Goal: Task Accomplishment & Management: Manage account settings

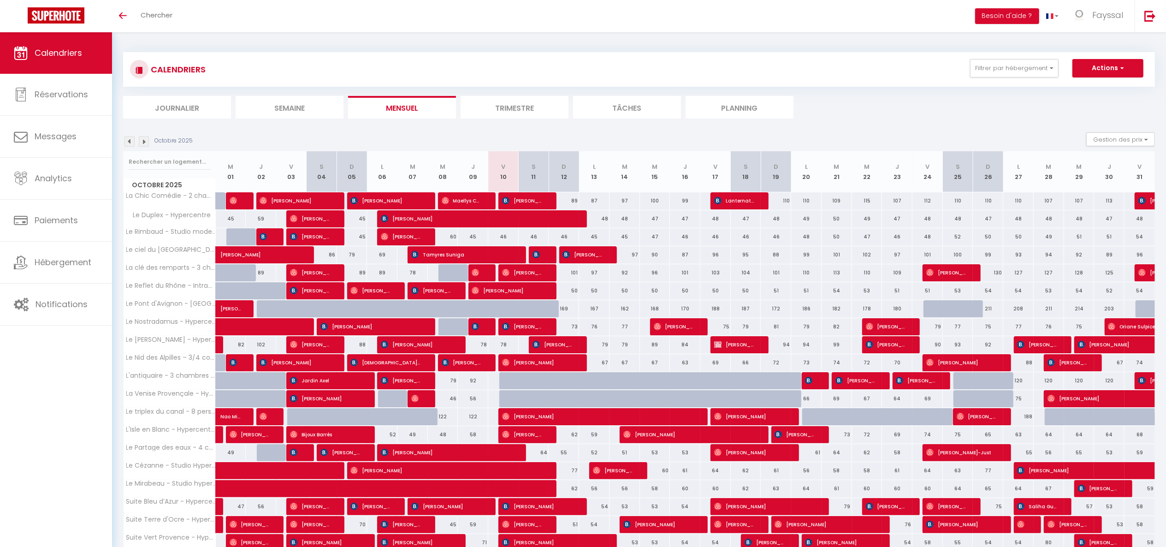
scroll to position [69, 0]
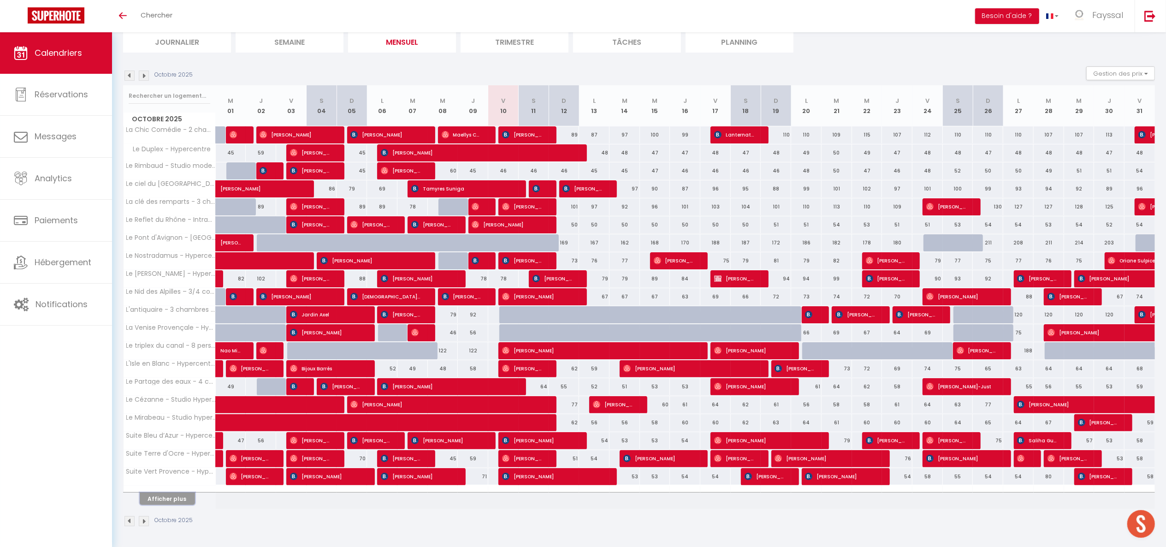
click at [178, 496] on button "Afficher plus" at bounding box center [167, 498] width 55 height 12
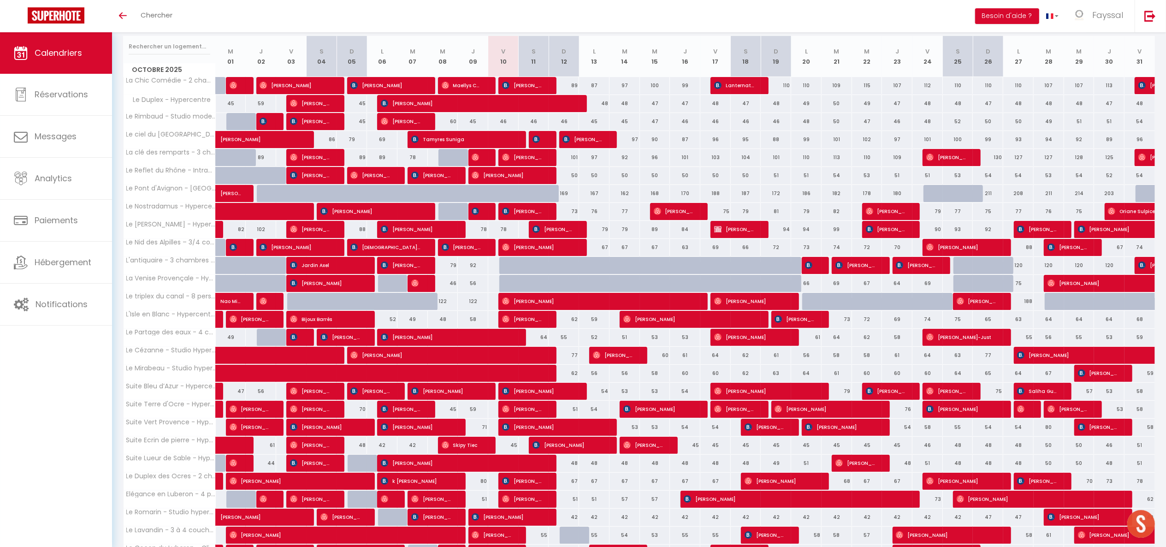
scroll to position [264, 0]
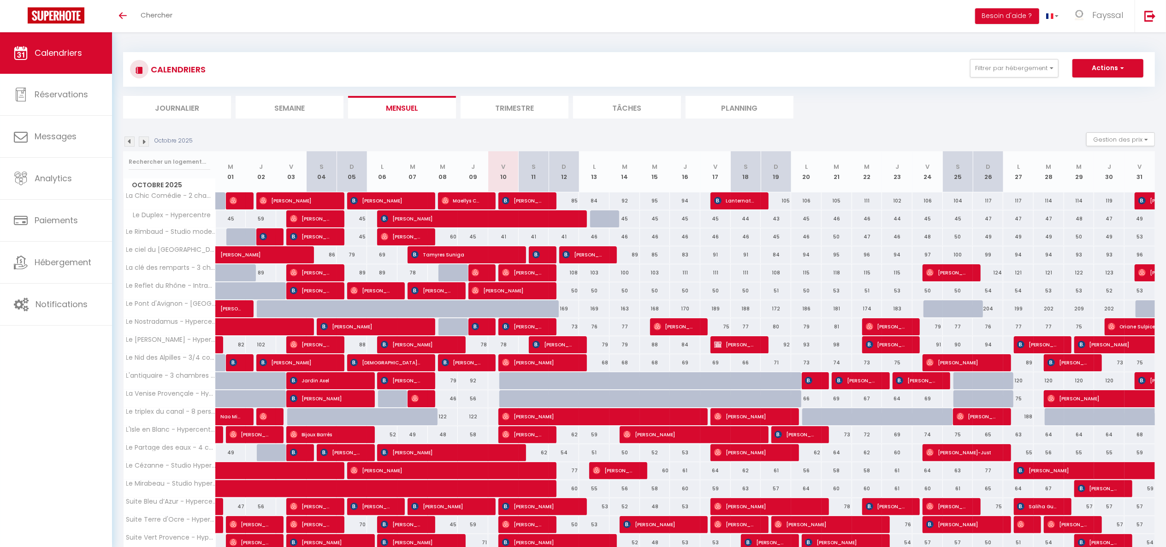
scroll to position [69, 0]
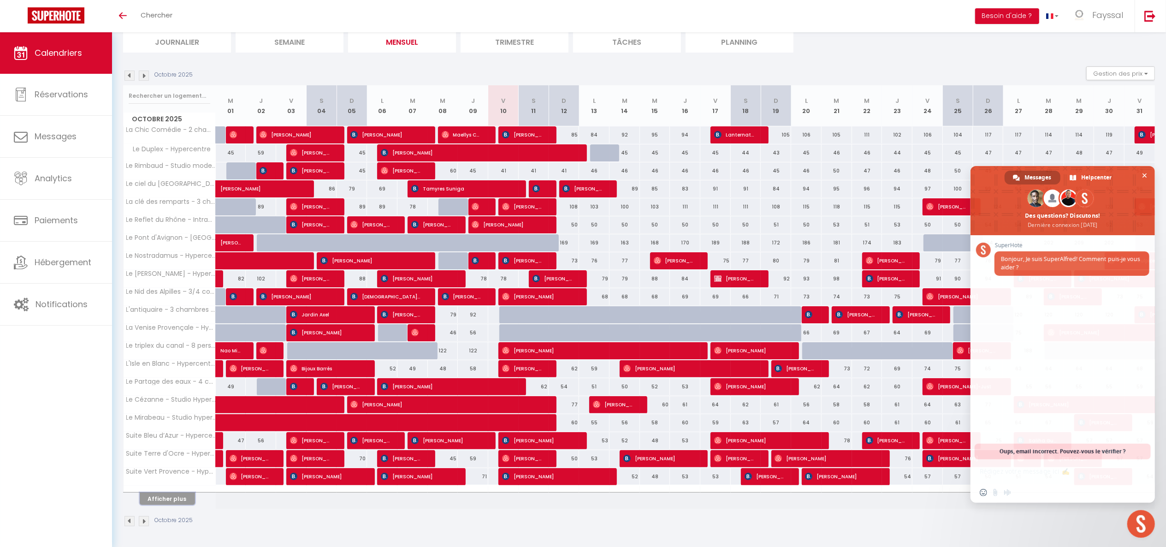
click at [182, 499] on button "Afficher plus" at bounding box center [167, 498] width 55 height 12
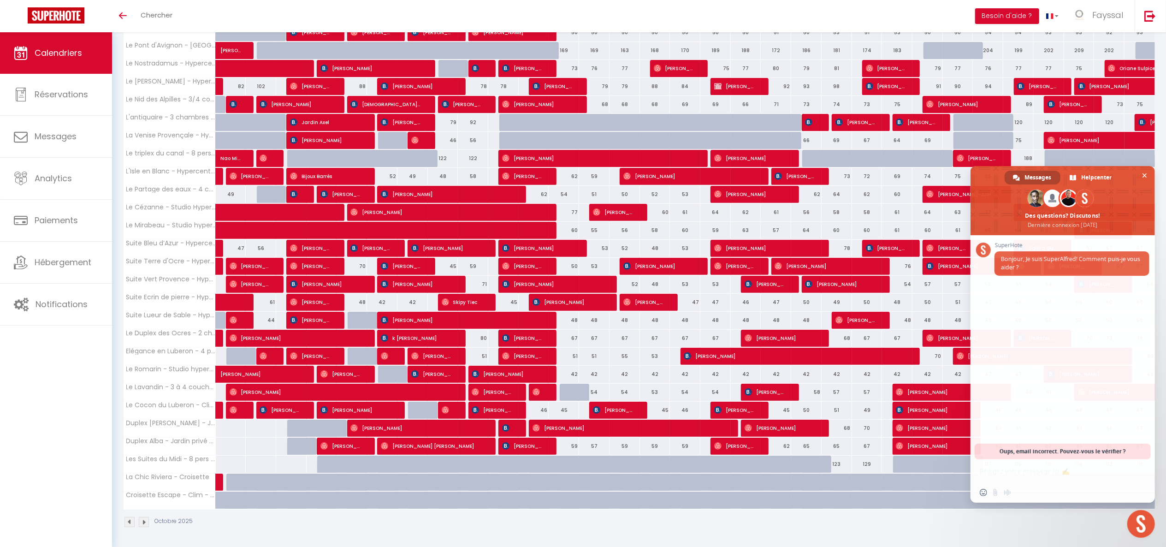
scroll to position [264, 0]
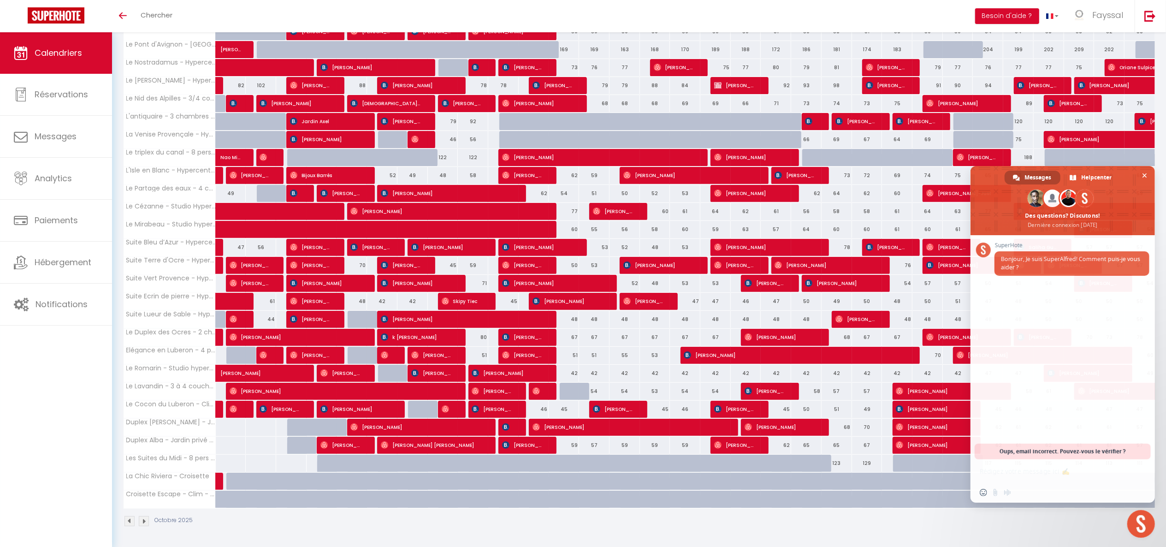
click at [516, 427] on div at bounding box center [513, 427] width 30 height 18
click at [1143, 172] on span "Fermer le chat" at bounding box center [1144, 176] width 10 height 10
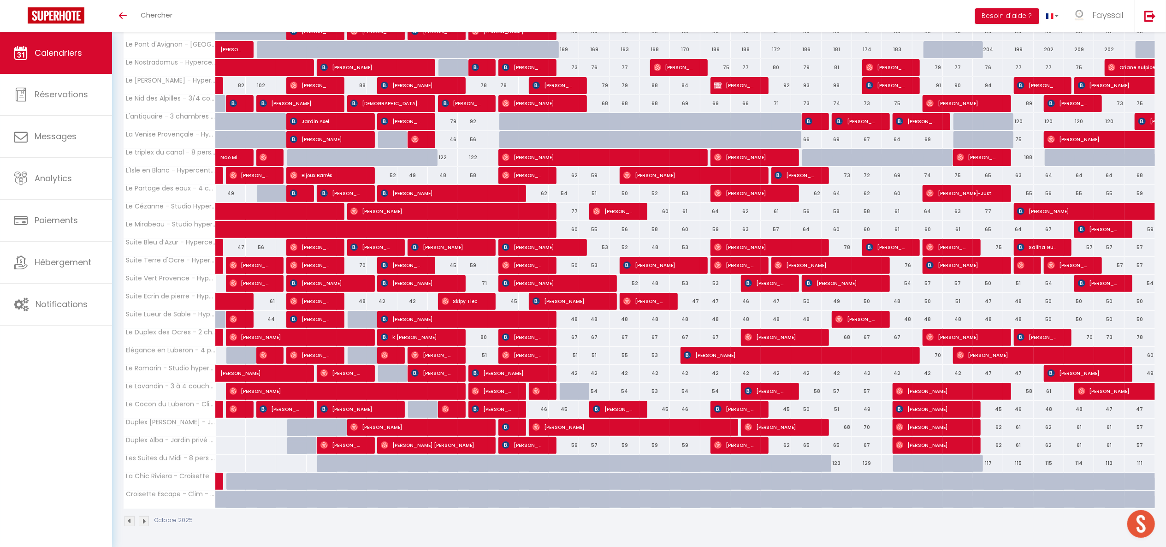
click at [517, 424] on div at bounding box center [513, 427] width 30 height 18
click at [510, 429] on span "[PERSON_NAME]" at bounding box center [507, 427] width 10 height 18
select select "OK"
select select "KO"
select select "0"
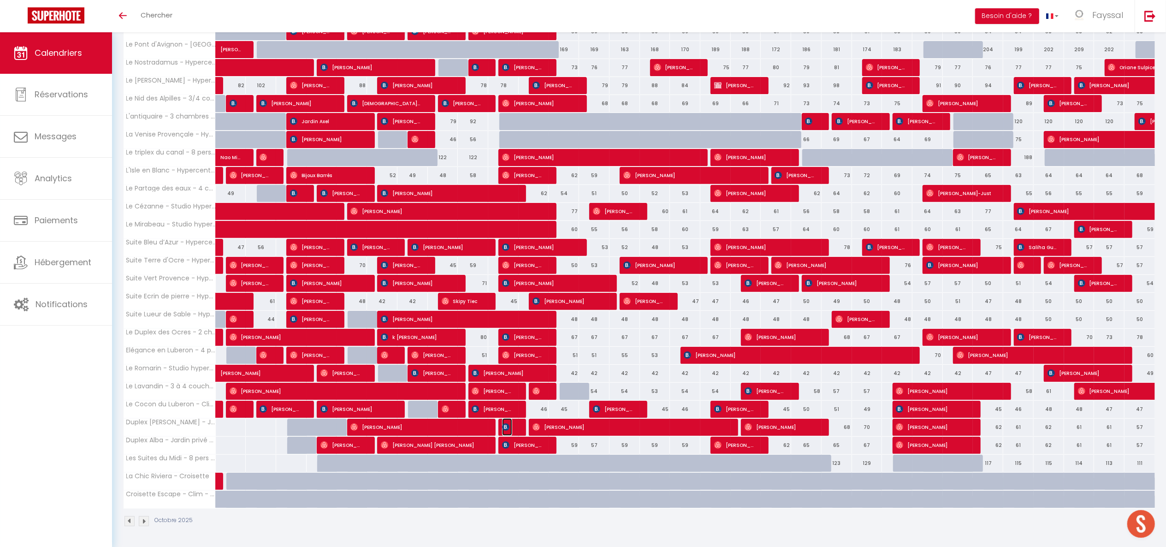
select select "0"
select select "1"
select select
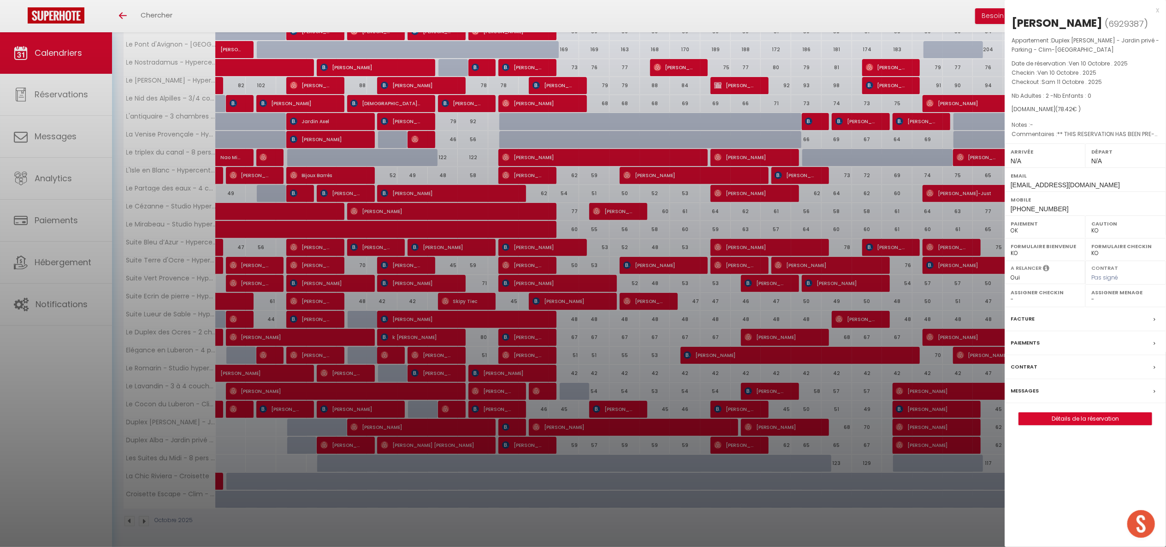
click at [510, 429] on div at bounding box center [583, 273] width 1166 height 547
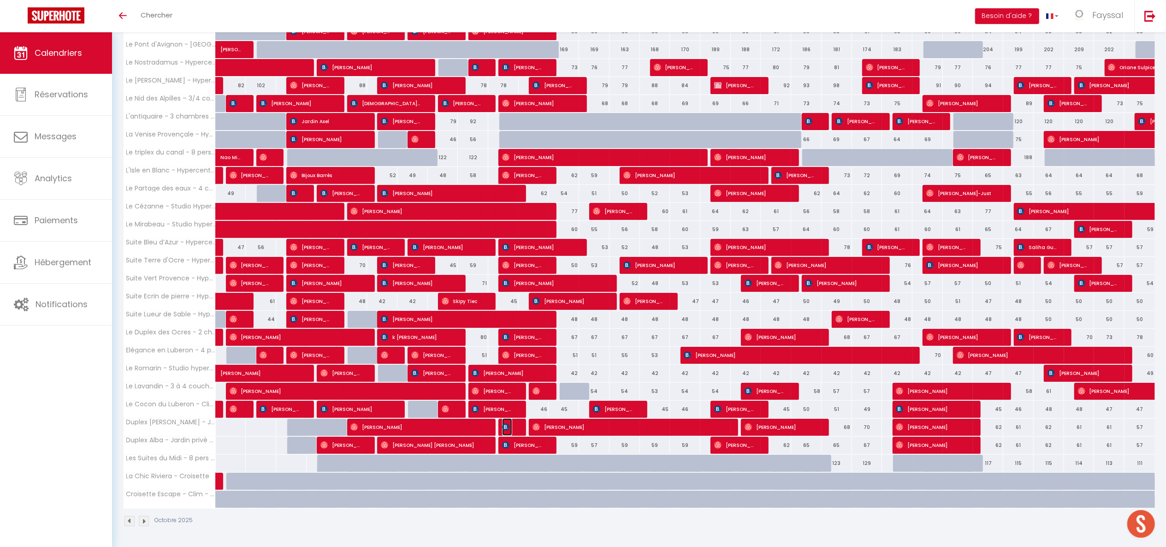
click at [510, 429] on span "[PERSON_NAME]" at bounding box center [507, 427] width 10 height 18
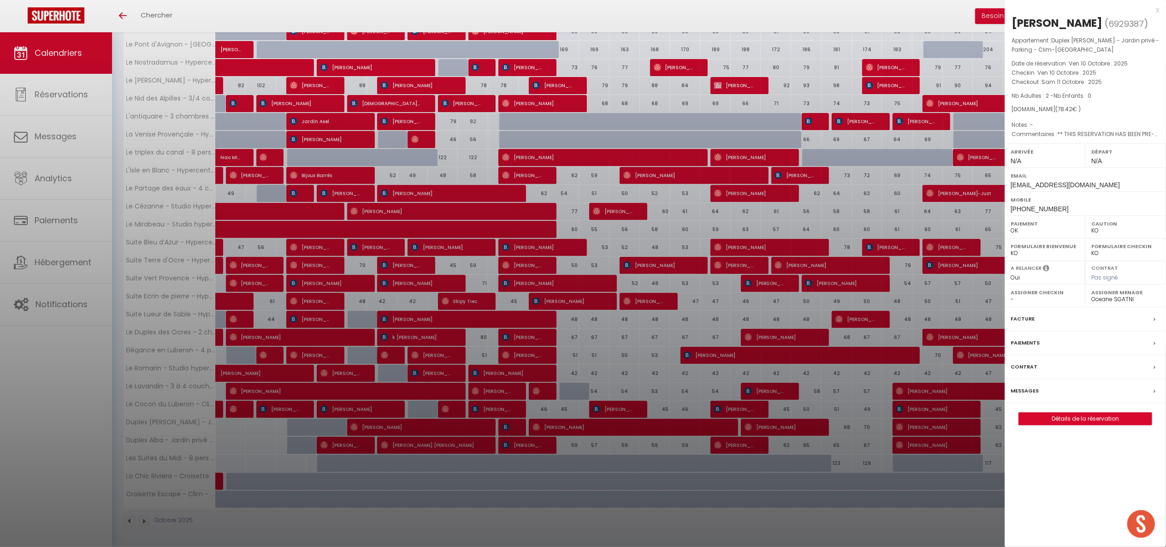
click at [510, 429] on div at bounding box center [583, 273] width 1166 height 547
